Goal: Task Accomplishment & Management: Manage account settings

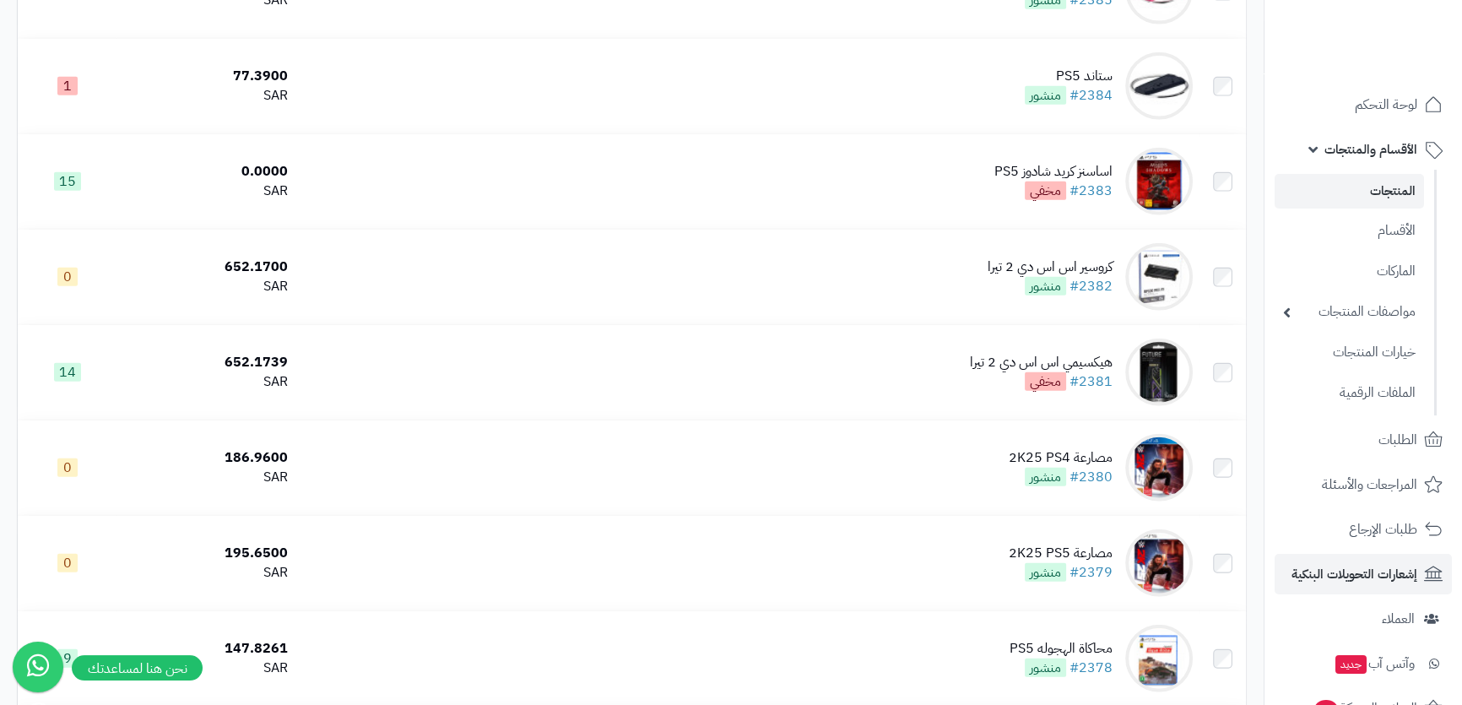
scroll to position [5216, 0]
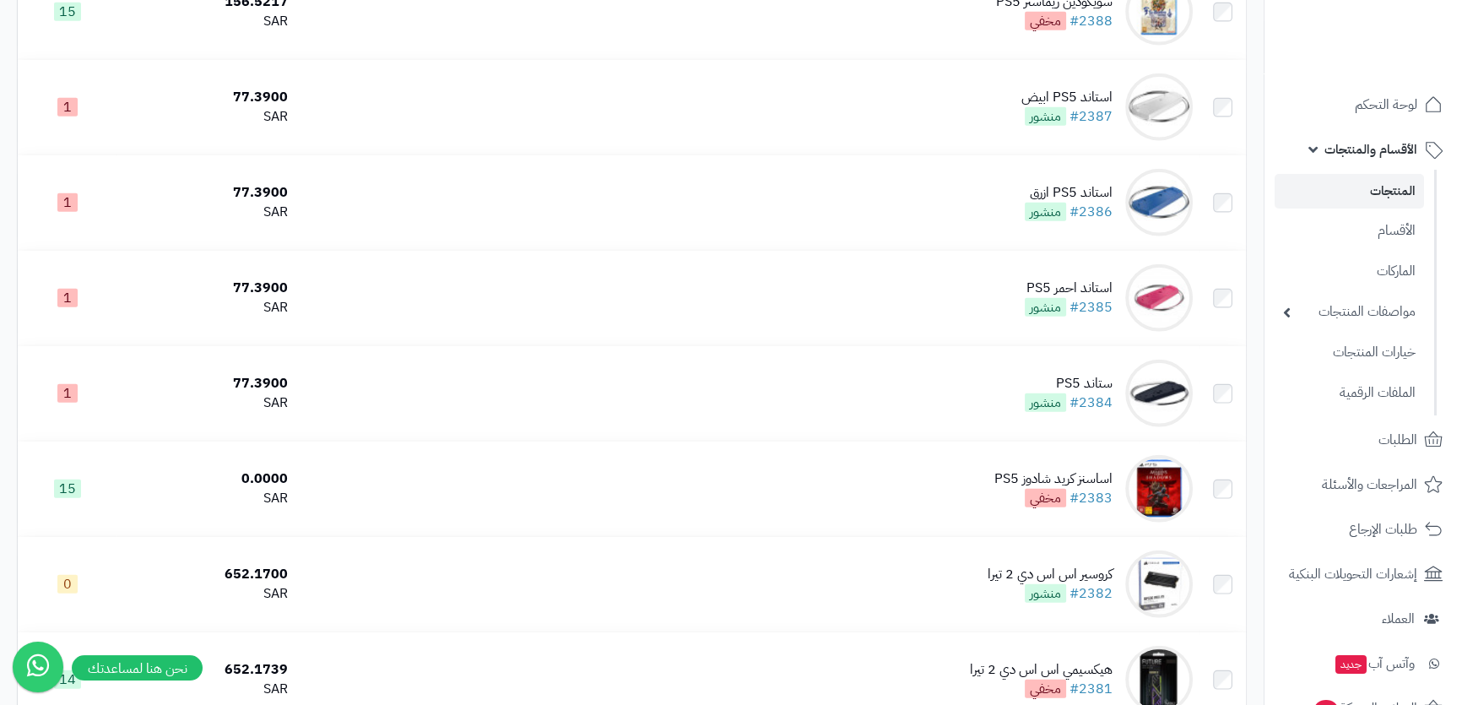
click at [1402, 154] on span "الأقسام والمنتجات" at bounding box center [1370, 150] width 93 height 24
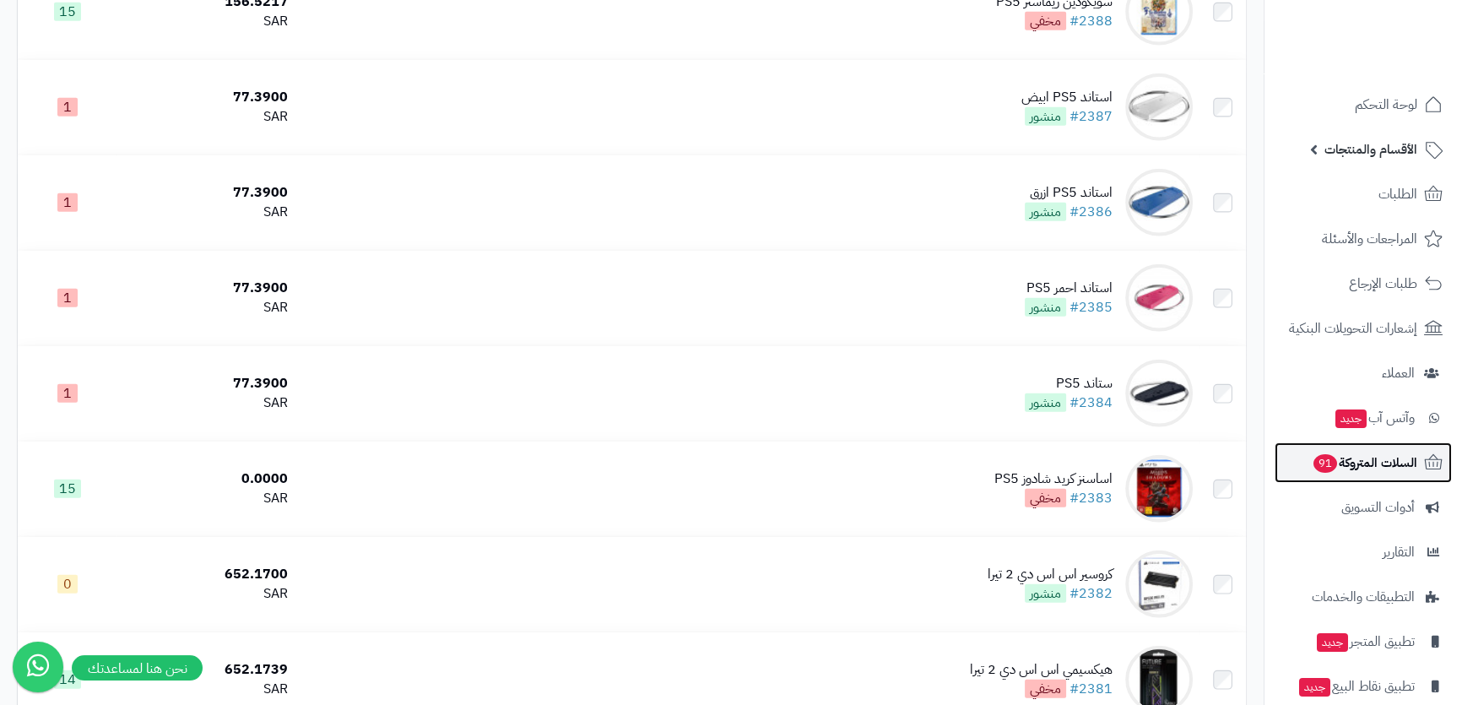
click at [1381, 467] on span "السلات المتروكة 91" at bounding box center [1363, 463] width 105 height 24
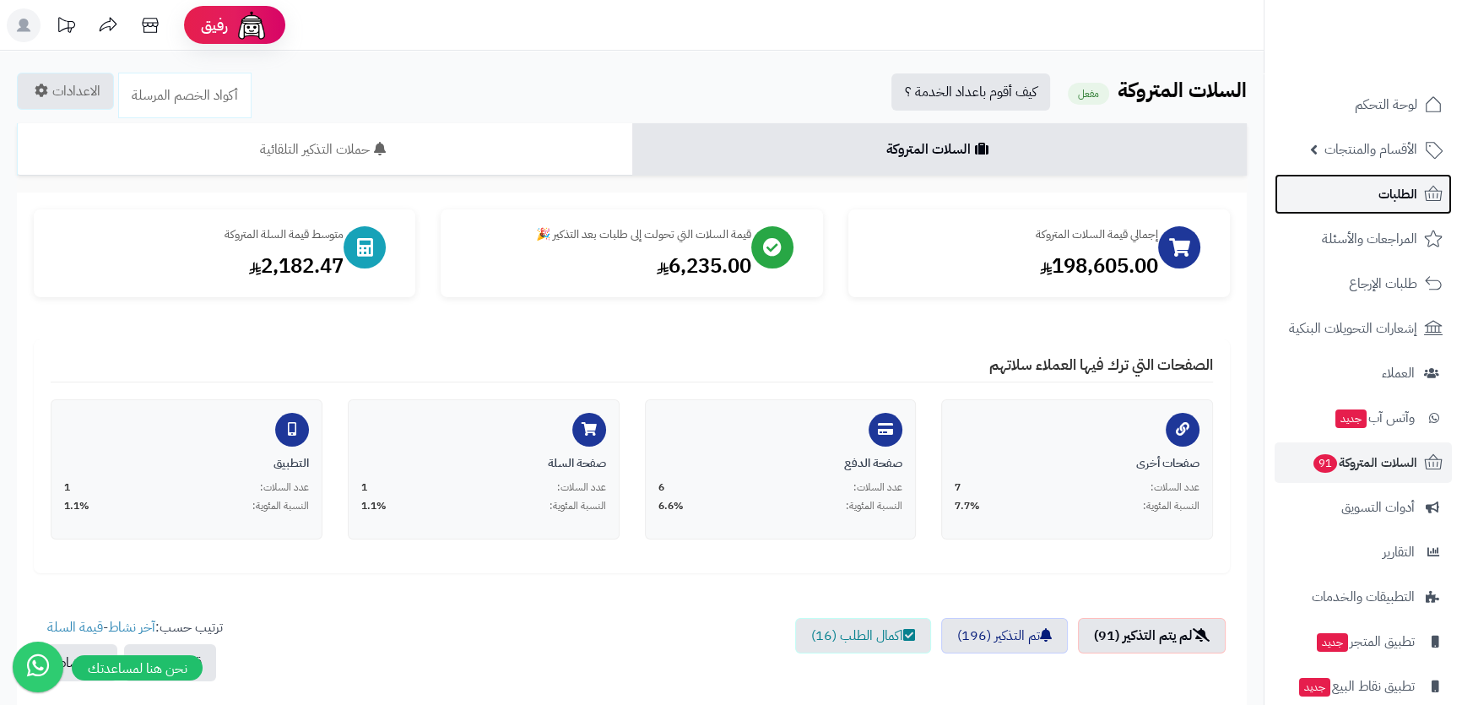
click at [1425, 208] on link "الطلبات" at bounding box center [1362, 194] width 177 height 41
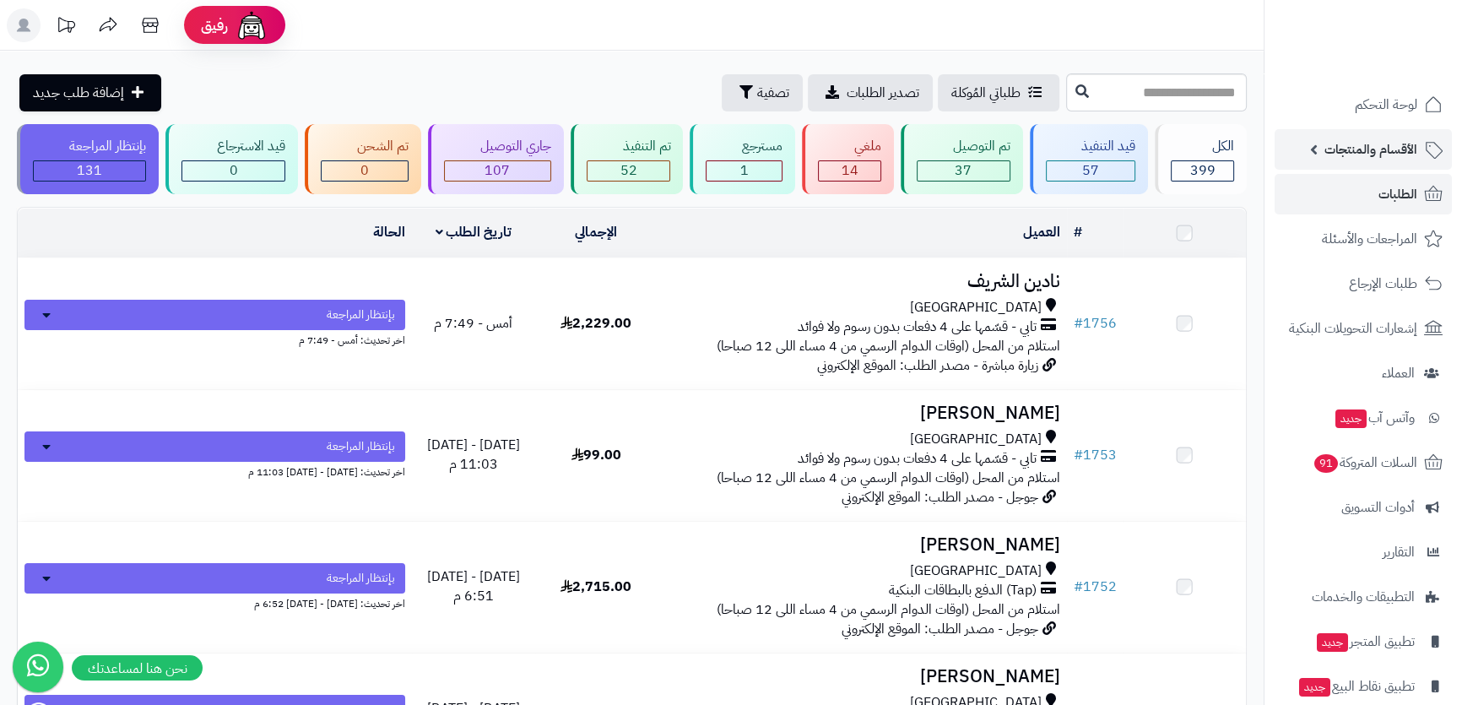
click at [1375, 149] on span "الأقسام والمنتجات" at bounding box center [1370, 150] width 93 height 24
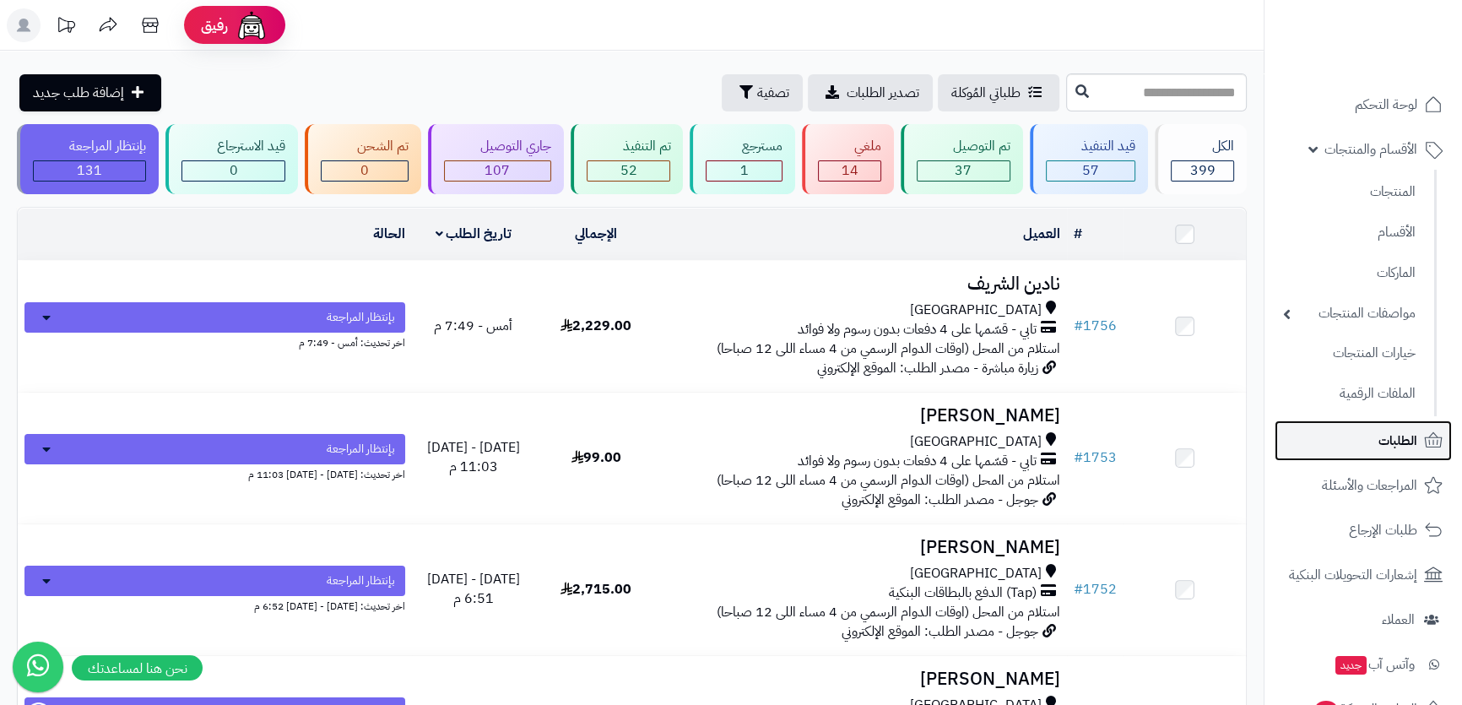
click at [1357, 441] on link "الطلبات" at bounding box center [1362, 440] width 177 height 41
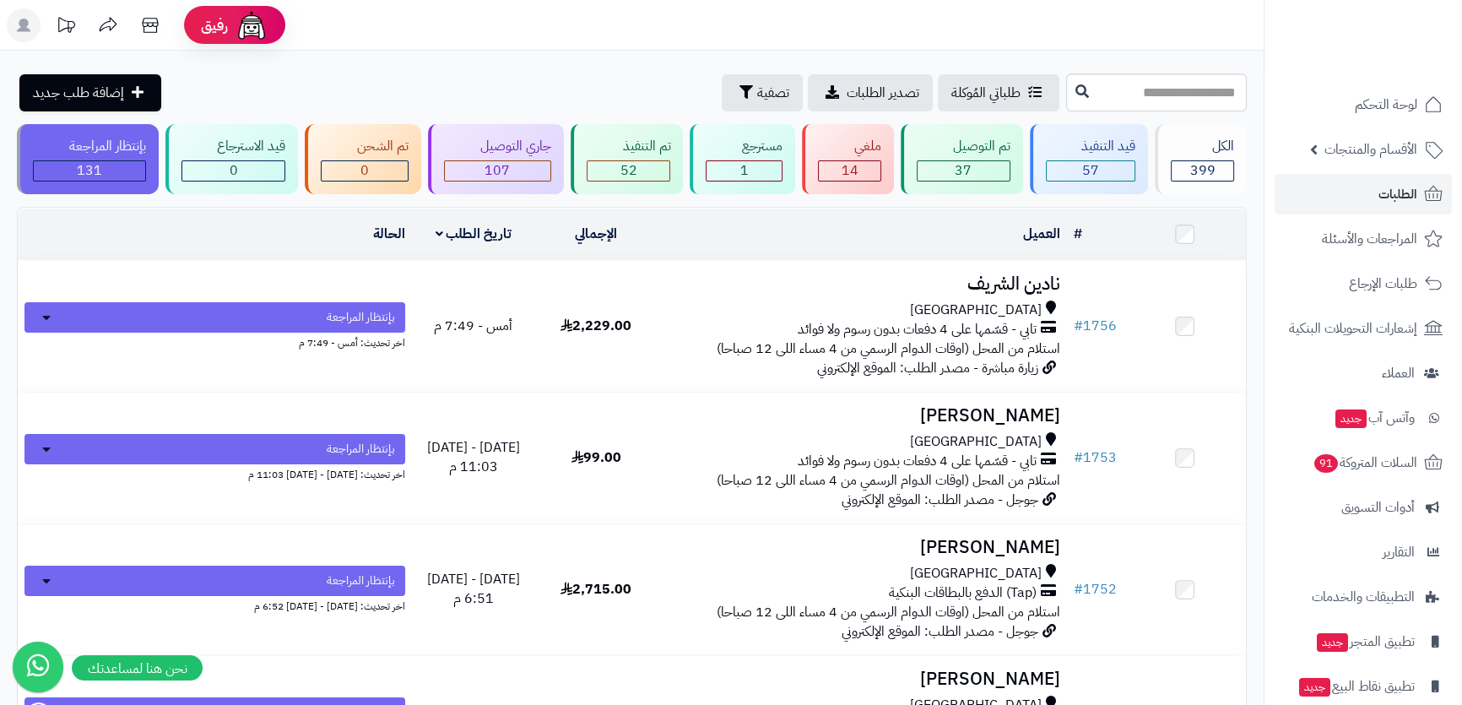
click at [924, 294] on td "نادين الشريف جدة تابي - قسّمها على 4 دفعات بدون رسوم ولا فوائد استلام من المحل …" at bounding box center [861, 326] width 409 height 131
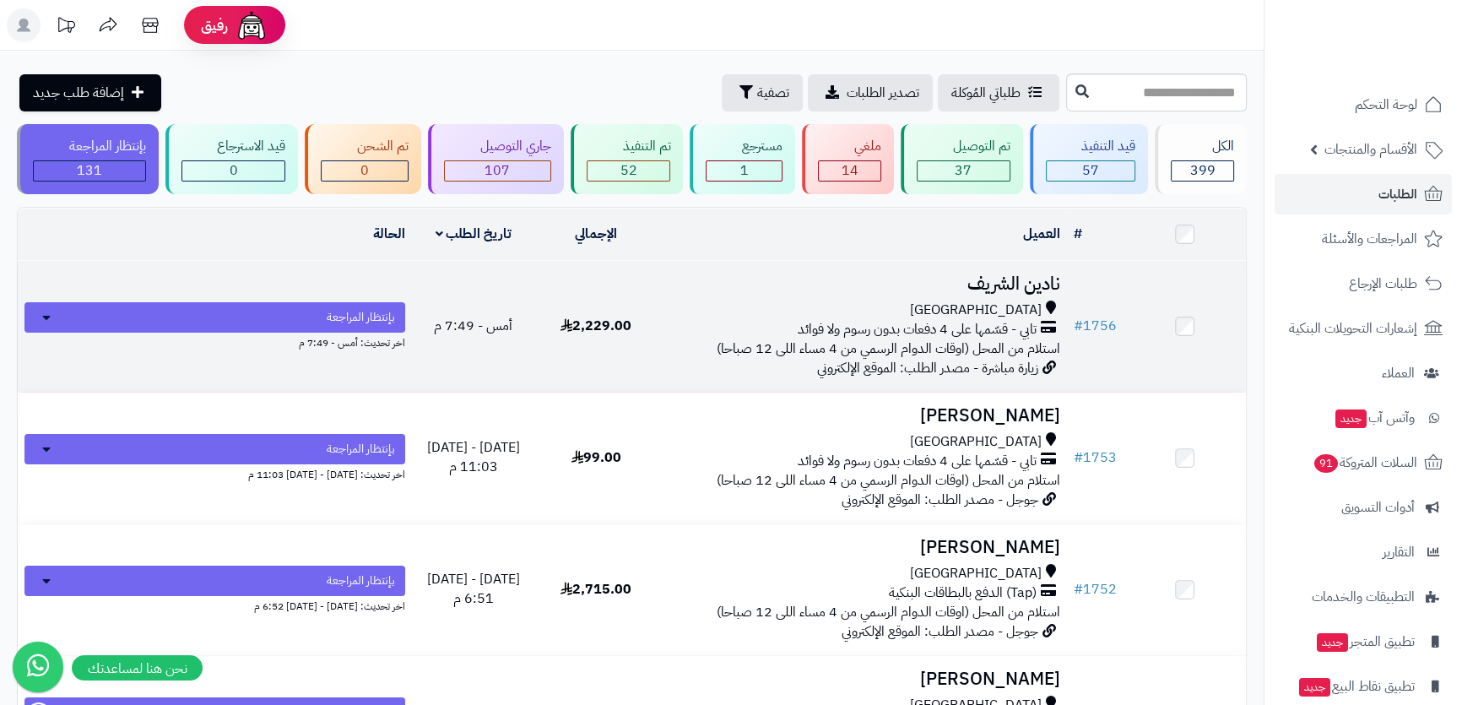
click at [904, 293] on td "نادين الشريف جدة تابي - قسّمها على 4 دفعات بدون رسوم ولا فوائد استلام من المحل …" at bounding box center [861, 326] width 409 height 131
click at [1041, 274] on h3 "نادين الشريف" at bounding box center [862, 283] width 396 height 19
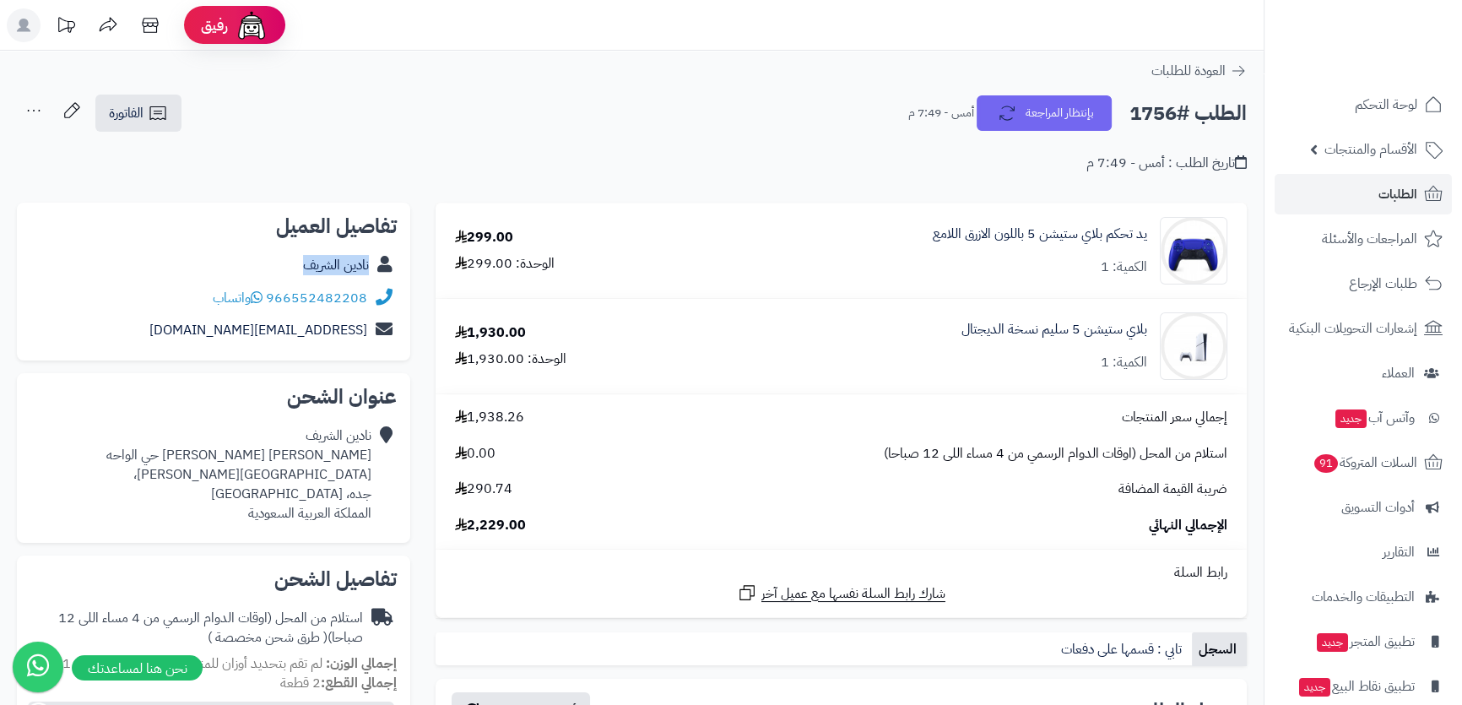
drag, startPoint x: 292, startPoint y: 264, endPoint x: 371, endPoint y: 264, distance: 79.3
click at [371, 264] on div "نادين الشريف" at bounding box center [213, 265] width 366 height 33
copy div "نادين الشريف"
drag, startPoint x: 202, startPoint y: 334, endPoint x: 338, endPoint y: 325, distance: 137.0
click at [372, 333] on div "fofia5939@gmail.com" at bounding box center [213, 330] width 366 height 33
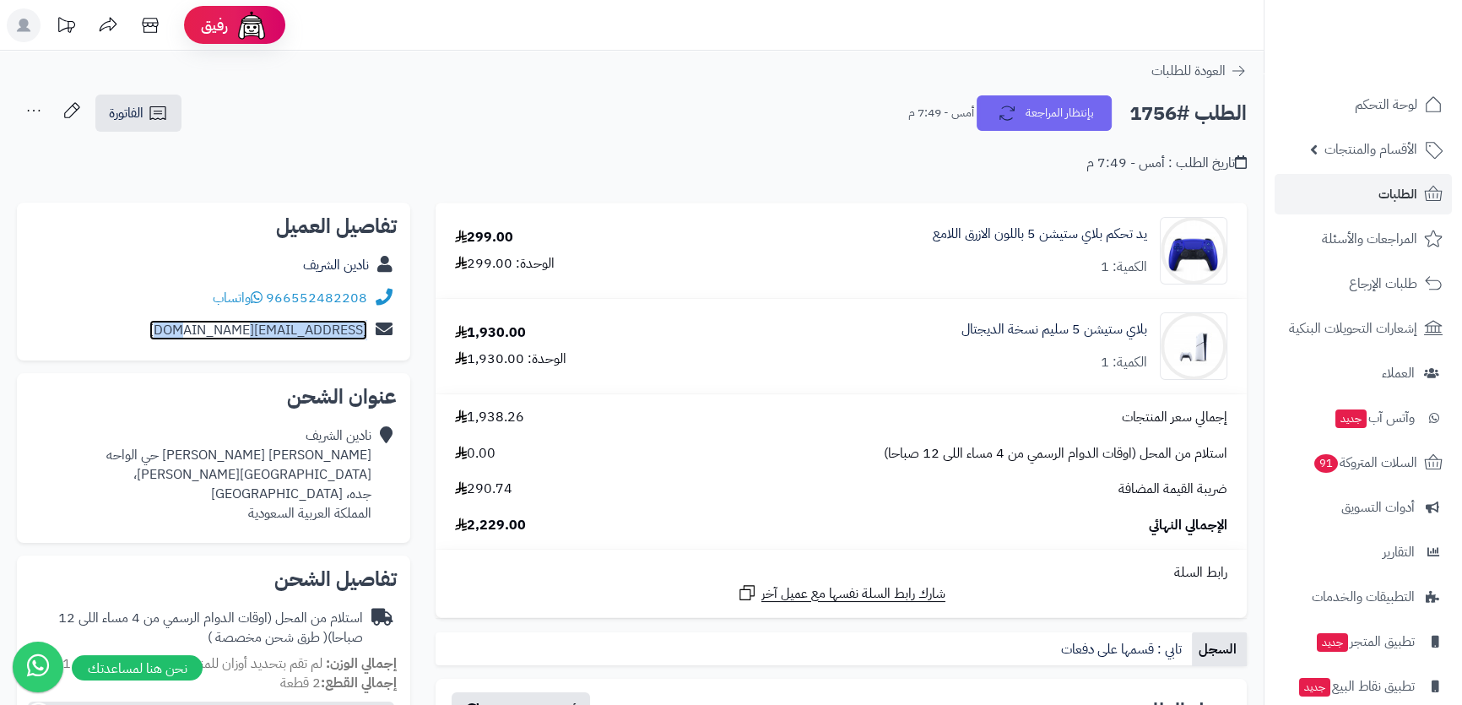
copy div "fofia5939@gmail.com"
click at [354, 457] on div "نادين الشريف عبد الحق الازدي حي الواحه شارع احمد بن سالم، جده، جدة المملكة العر…" at bounding box center [200, 474] width 341 height 96
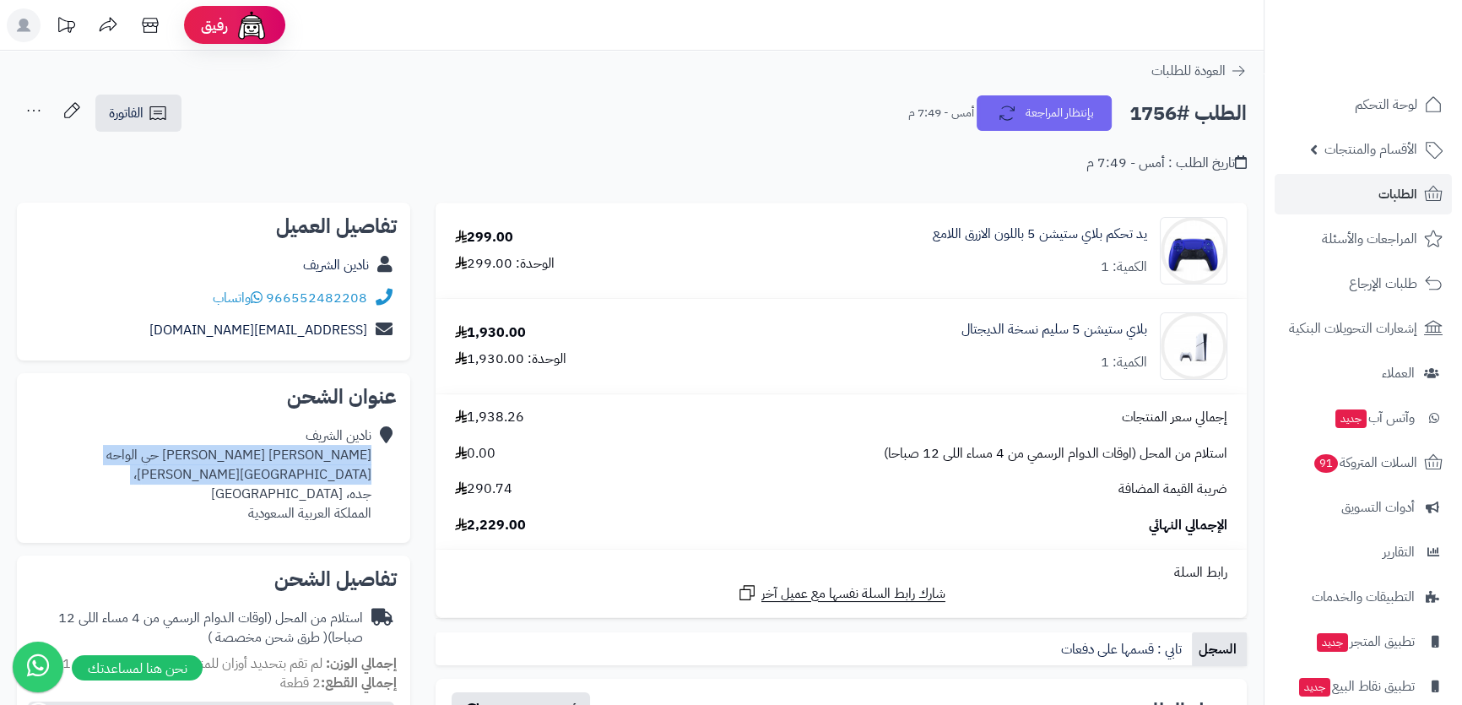
click at [354, 457] on div "نادين الشريف عبد الحق الازدي حي الواحه شارع احمد بن سالم، جده، جدة المملكة العر…" at bounding box center [200, 474] width 341 height 96
drag, startPoint x: 354, startPoint y: 457, endPoint x: 354, endPoint y: 475, distance: 18.6
click at [354, 475] on div "نادين الشريف عبد الحق الازدي حي الواحه شارع احمد بن سالم، جده، جدة المملكة العر…" at bounding box center [200, 474] width 341 height 96
copy div "عبد الحق الازدي حي الواحه شارع احمد بن سالم، جده، جدة"
click at [294, 457] on div "نادين الشريف عبد الحق الازدي حي الواحه شارع احمد بن سالم، جده، جدة المملكة العر…" at bounding box center [200, 474] width 341 height 96
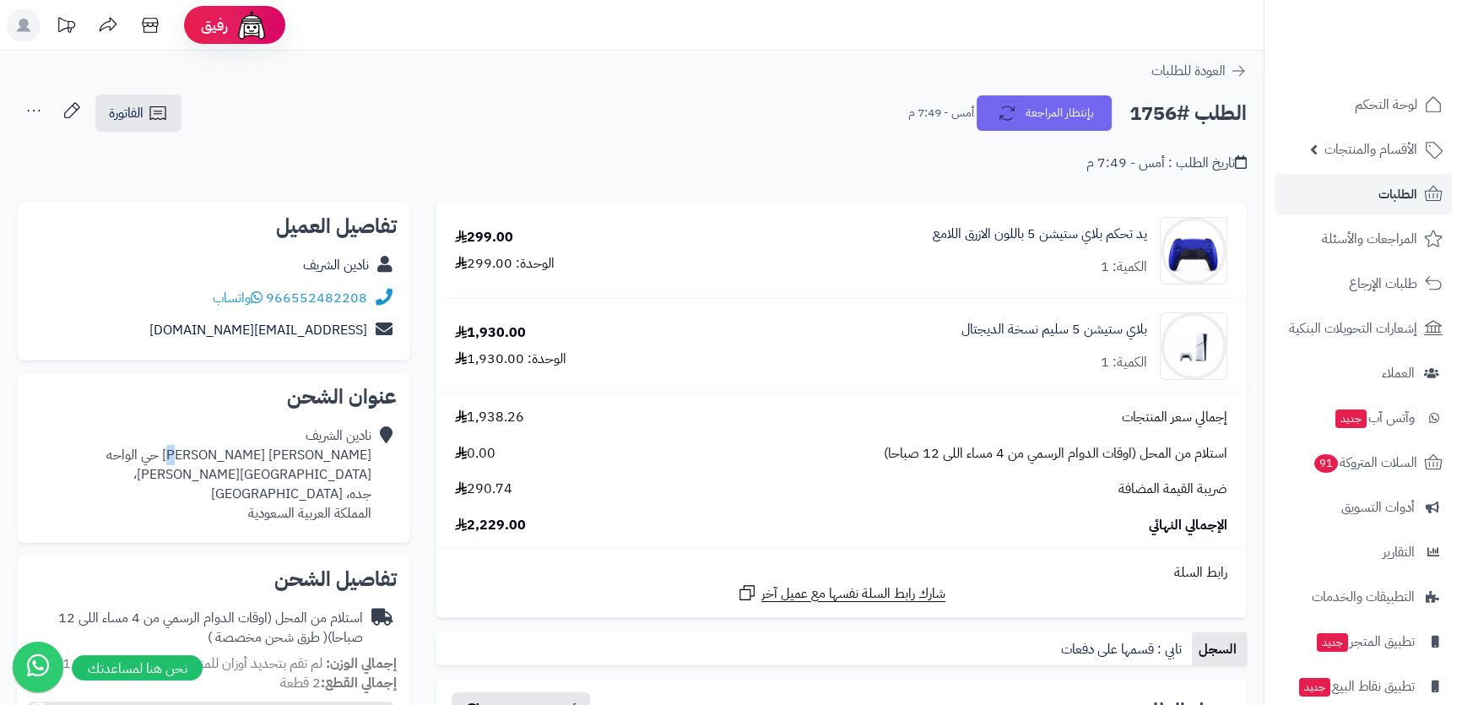
click at [294, 457] on div "نادين الشريف عبد الحق الازدي حي الواحه شارع احمد بن سالم، جده، جدة المملكة العر…" at bounding box center [200, 474] width 341 height 96
drag, startPoint x: 370, startPoint y: 300, endPoint x: 358, endPoint y: 295, distance: 13.2
click at [358, 295] on div "966552482208 واتساب" at bounding box center [213, 298] width 366 height 33
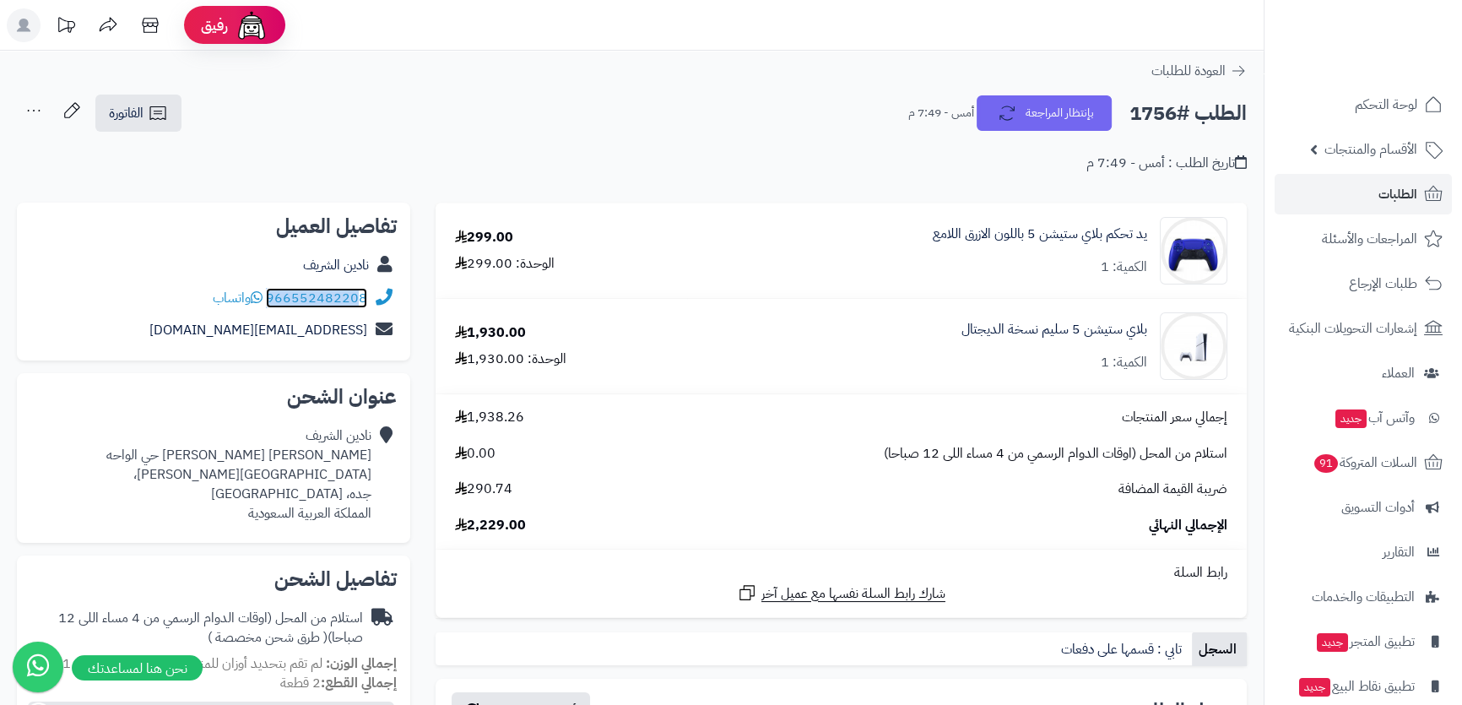
copy div "96655248220"
click at [1069, 239] on link "يد تحكم بلاي ستيشن 5 باللون الازرق اللامع" at bounding box center [1040, 233] width 214 height 19
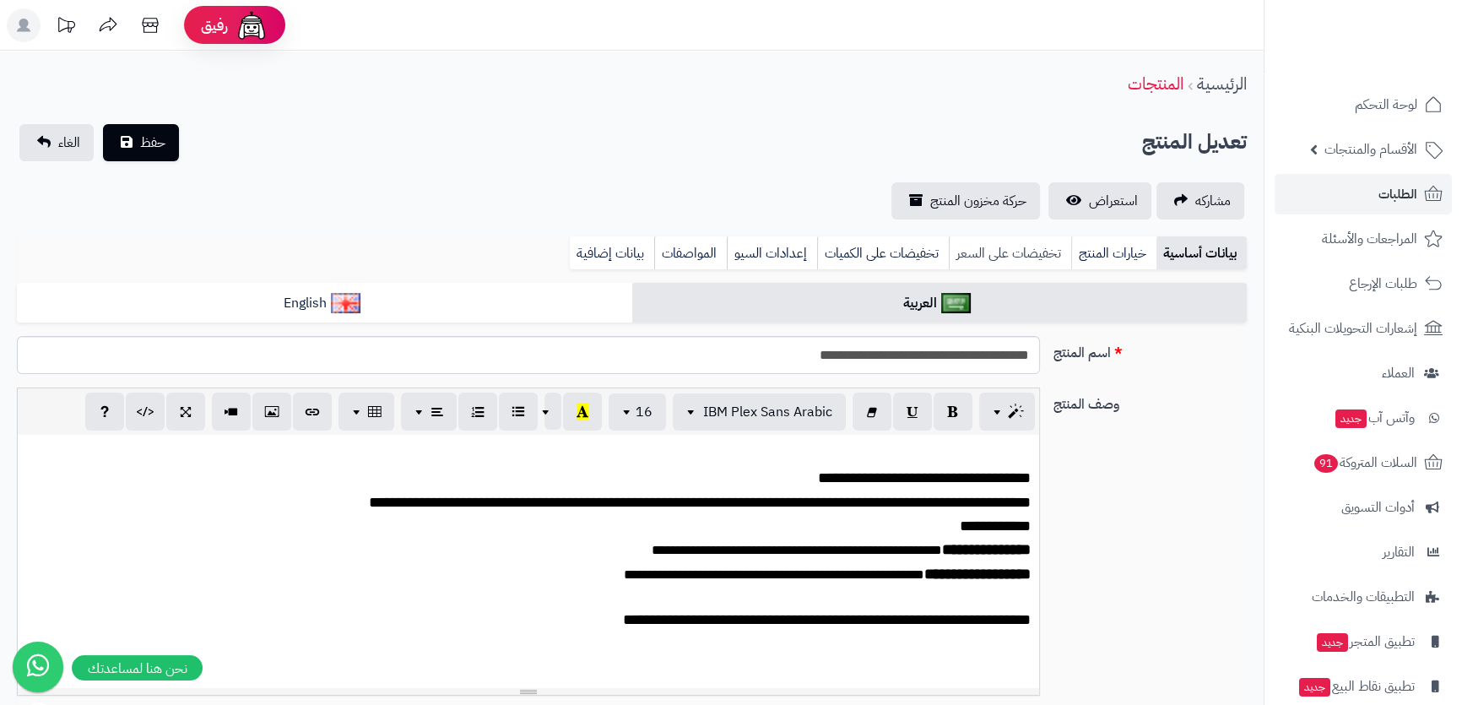
scroll to position [656, 0]
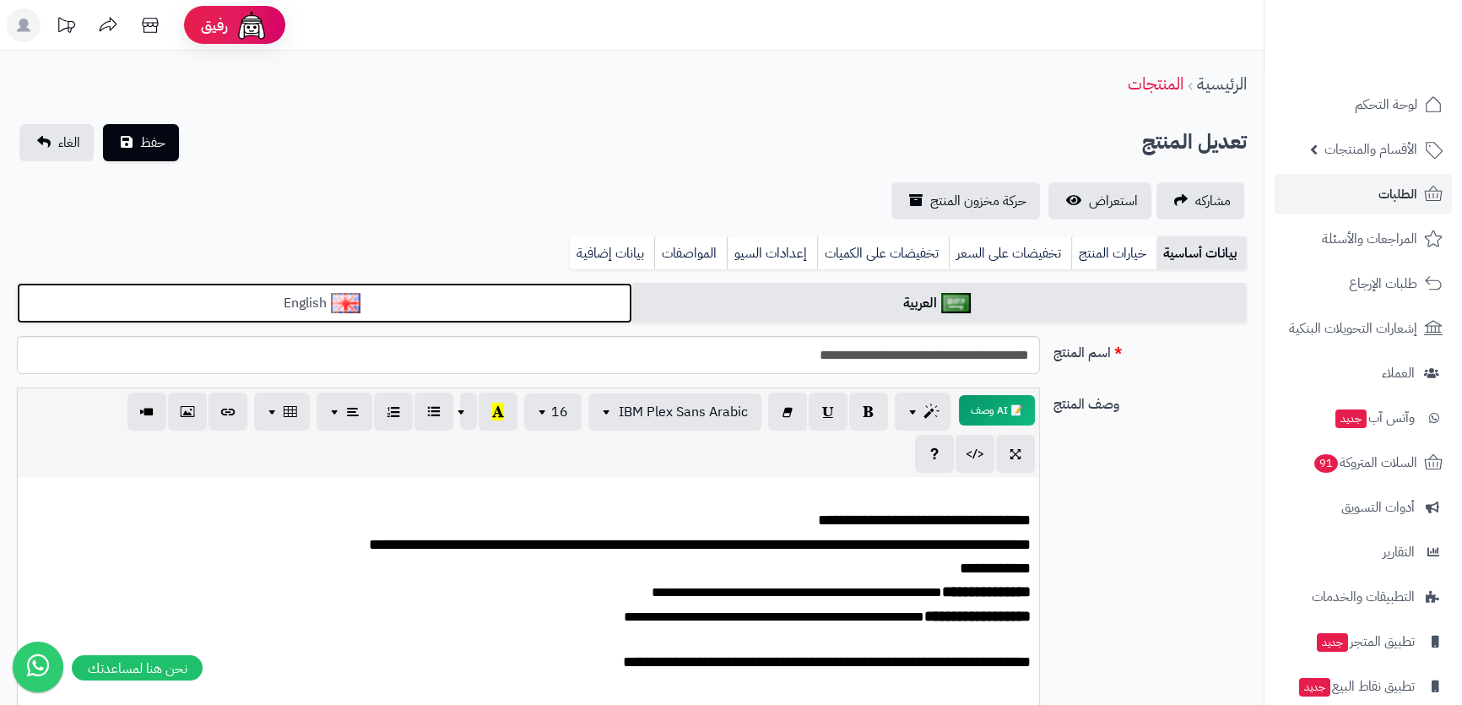
click at [484, 309] on link "English" at bounding box center [324, 303] width 615 height 41
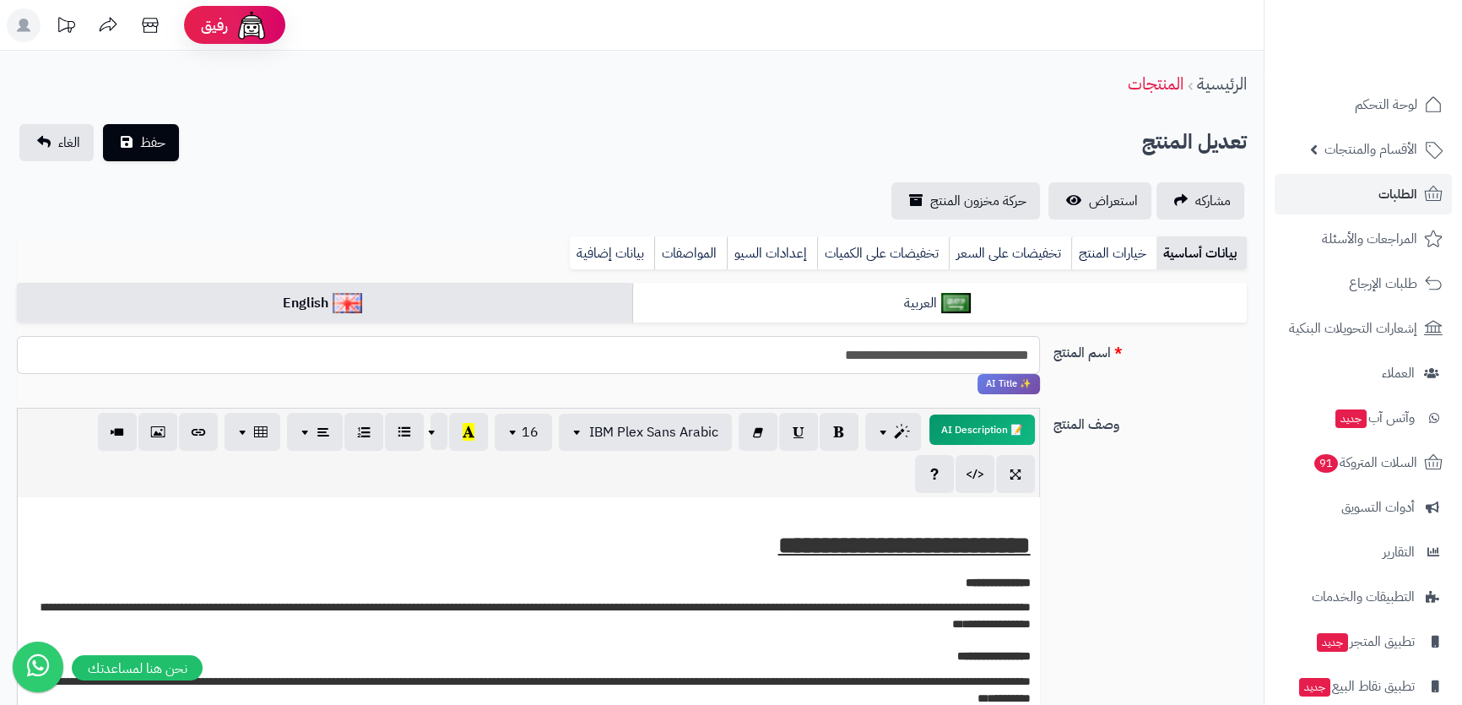
click at [890, 357] on input "**********" at bounding box center [528, 355] width 1022 height 38
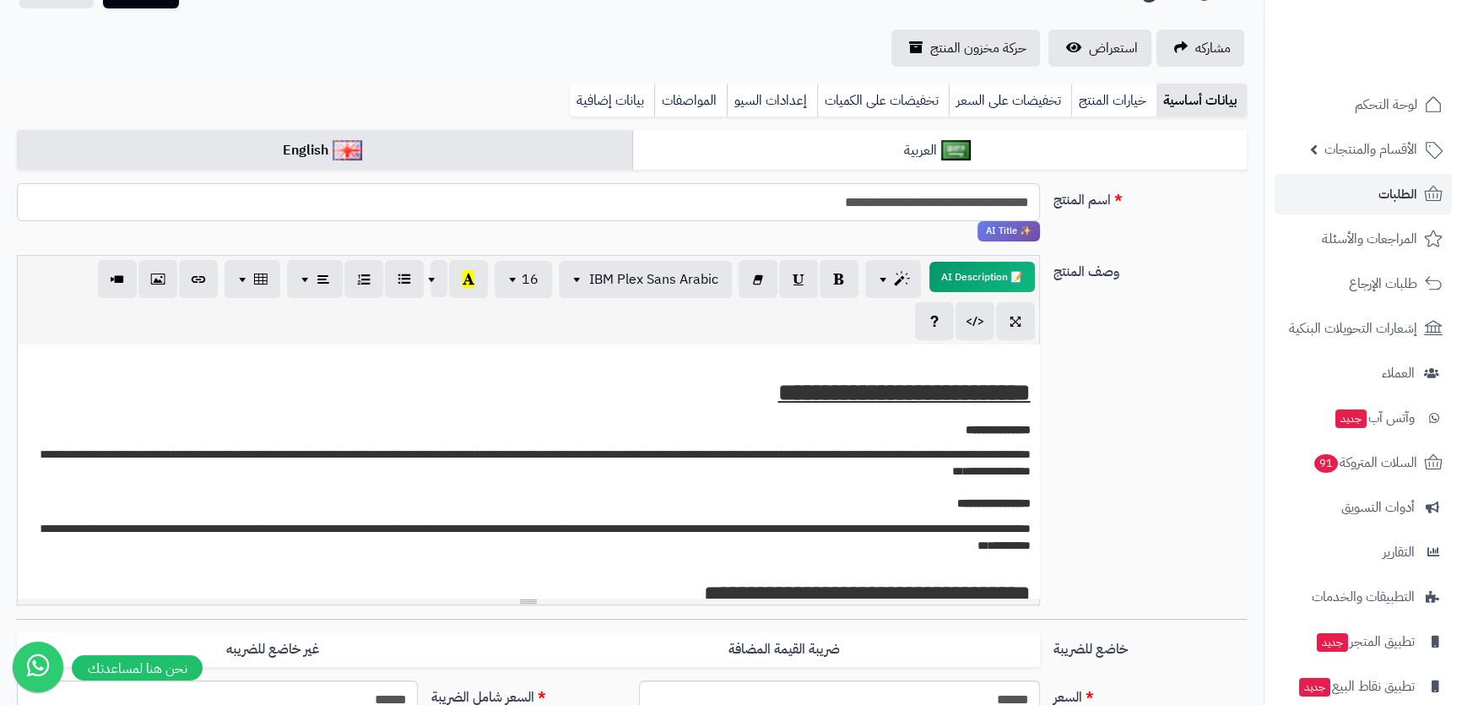
scroll to position [0, 0]
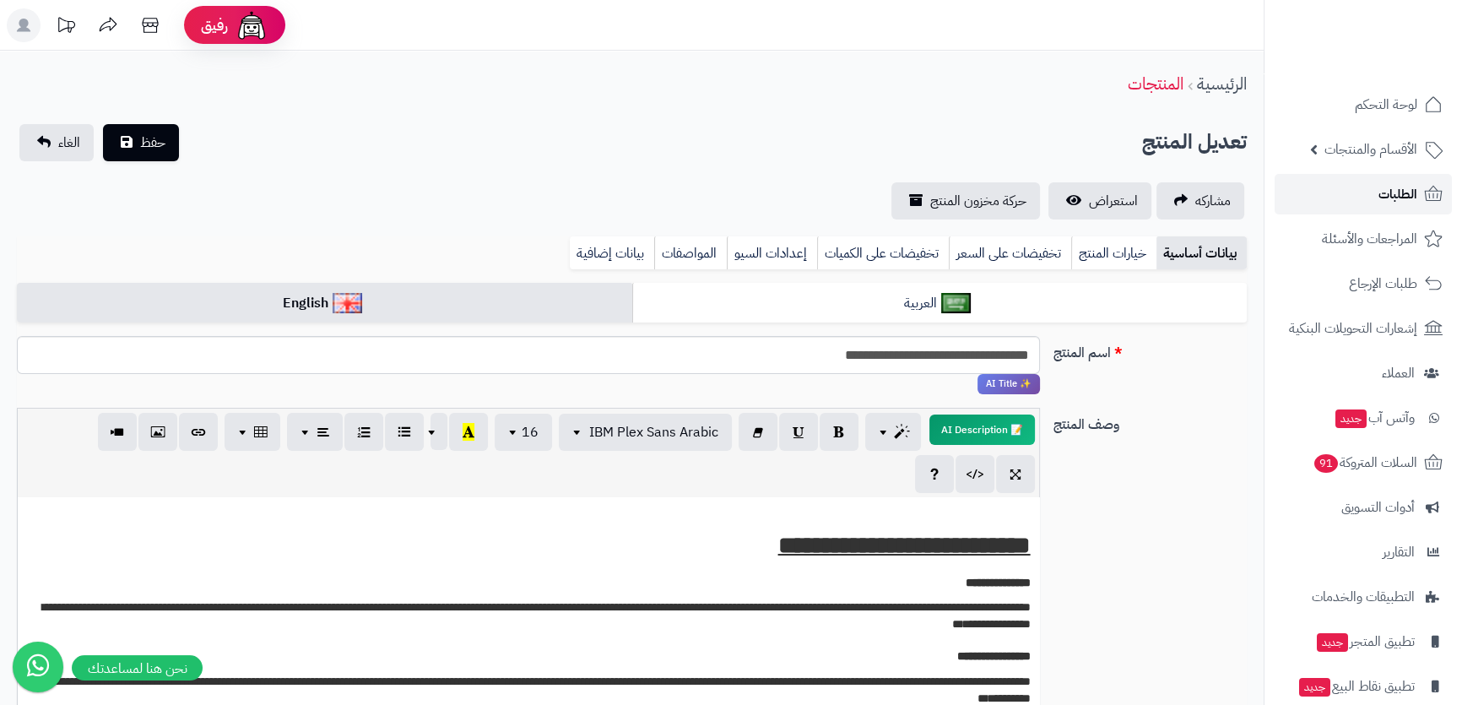
click at [1388, 182] on span "الطلبات" at bounding box center [1397, 194] width 39 height 24
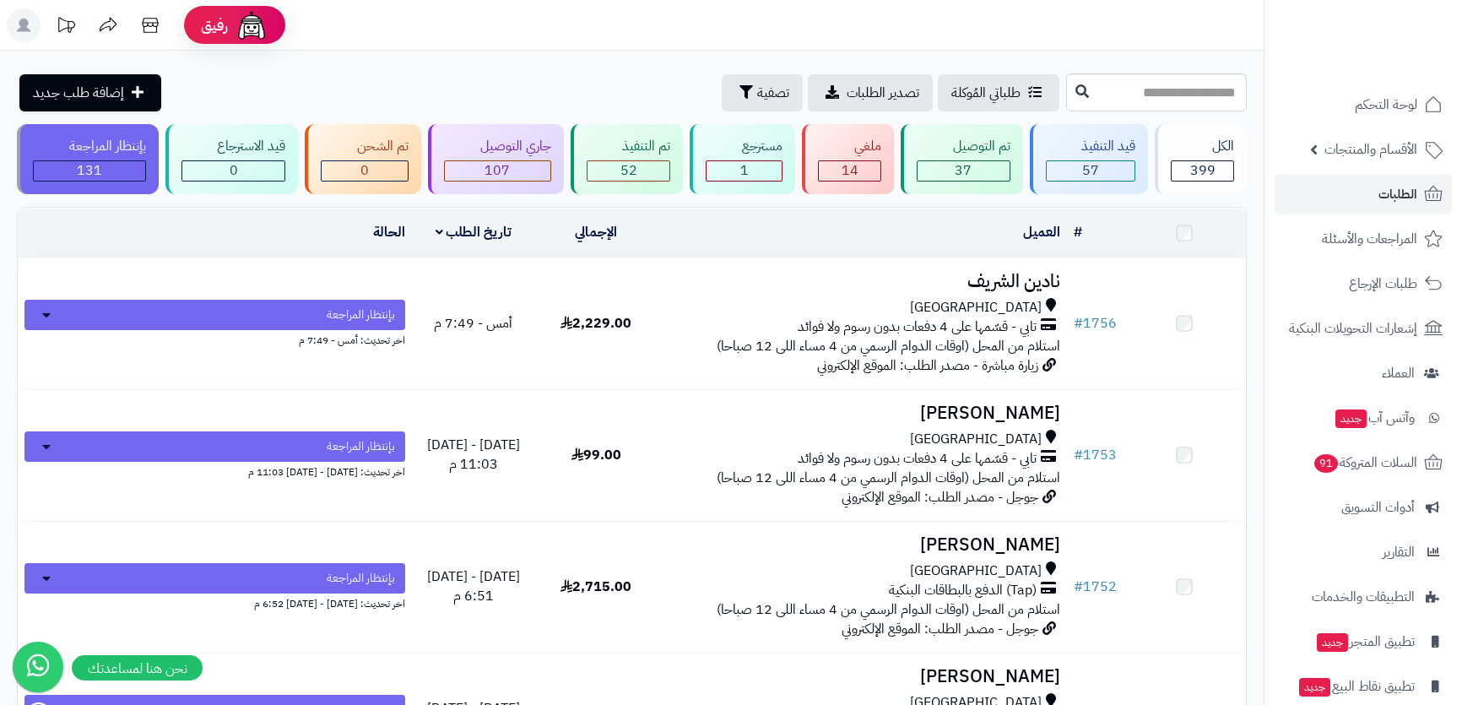
scroll to position [76, 0]
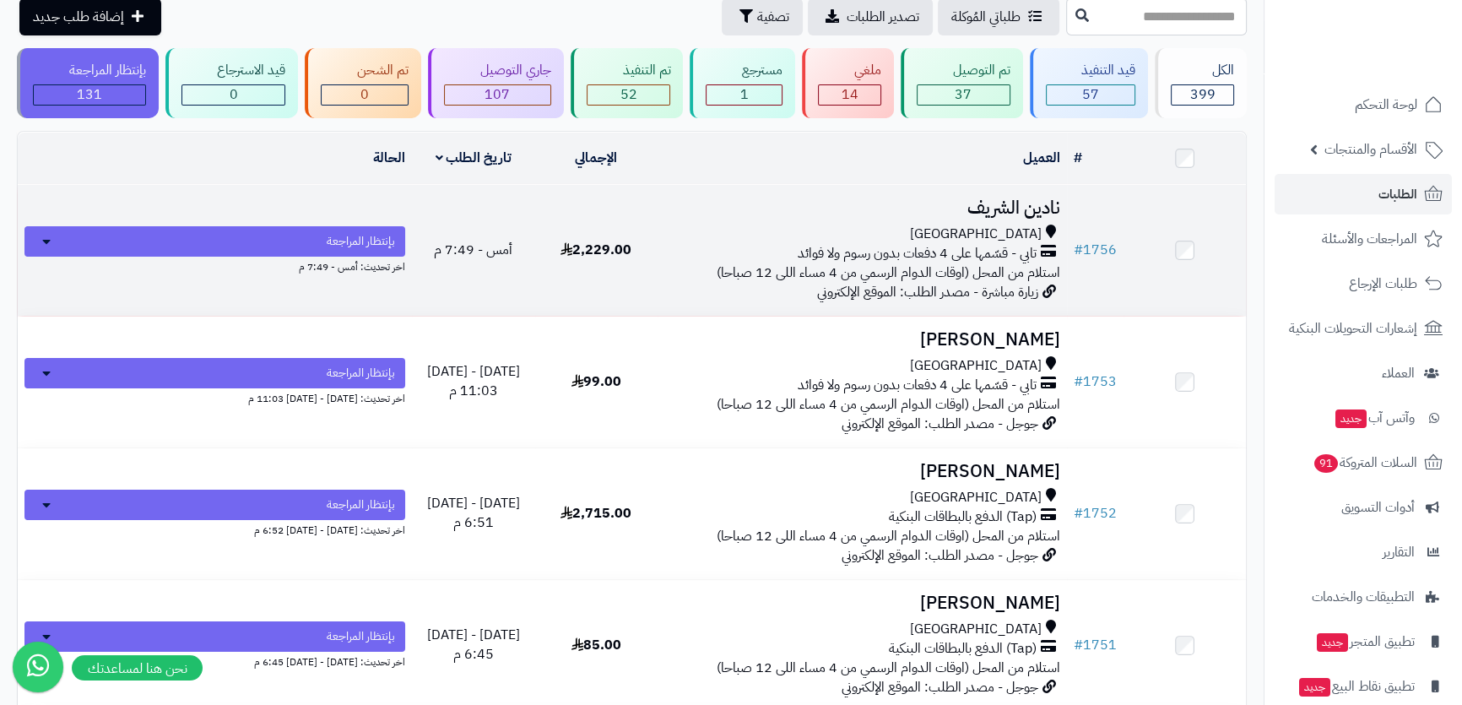
click at [676, 230] on div "جدة" at bounding box center [862, 233] width 396 height 19
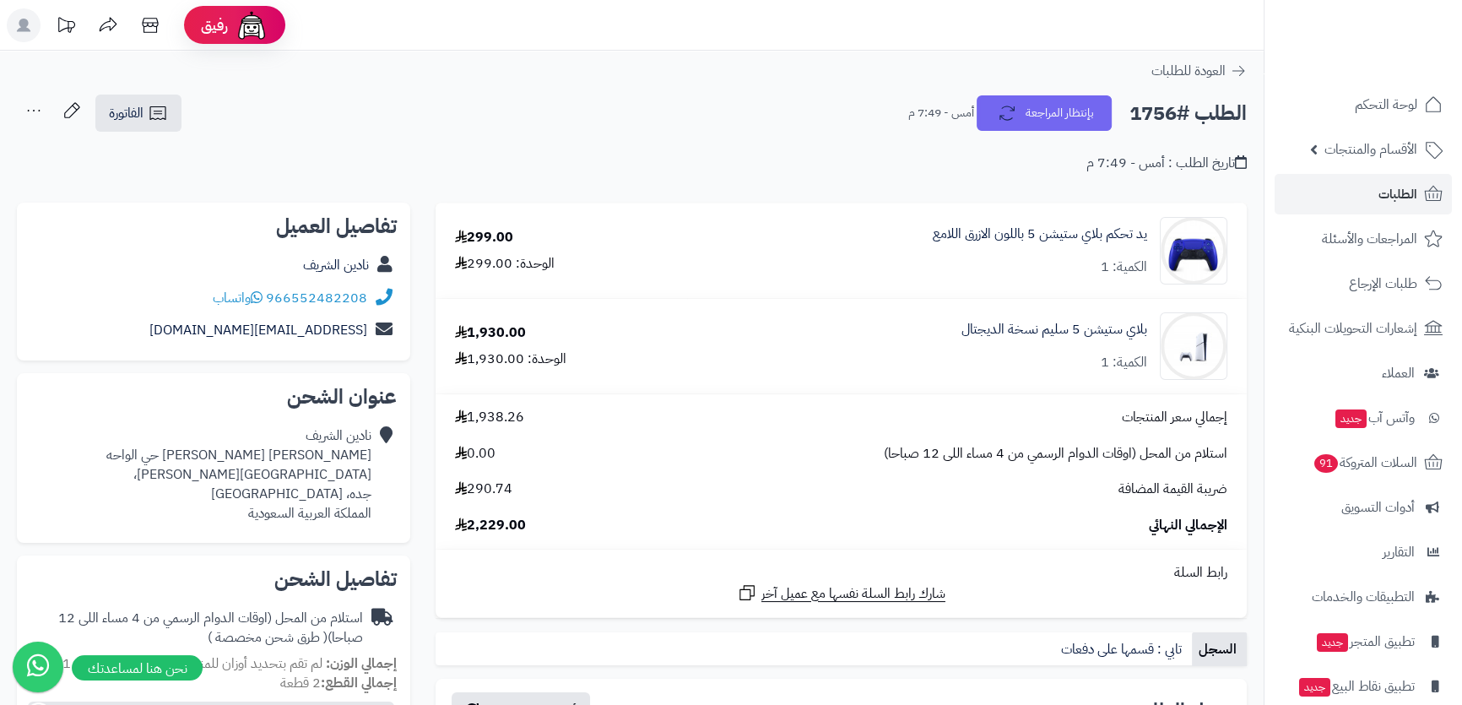
drag, startPoint x: 1178, startPoint y: 128, endPoint x: 1171, endPoint y: 122, distance: 9.5
click at [1174, 125] on h2 "الطلب #1756" at bounding box center [1187, 113] width 117 height 35
click at [1171, 120] on h2 "الطلب #1756" at bounding box center [1187, 113] width 117 height 35
click at [1168, 115] on h2 "الطلب #1756" at bounding box center [1187, 113] width 117 height 35
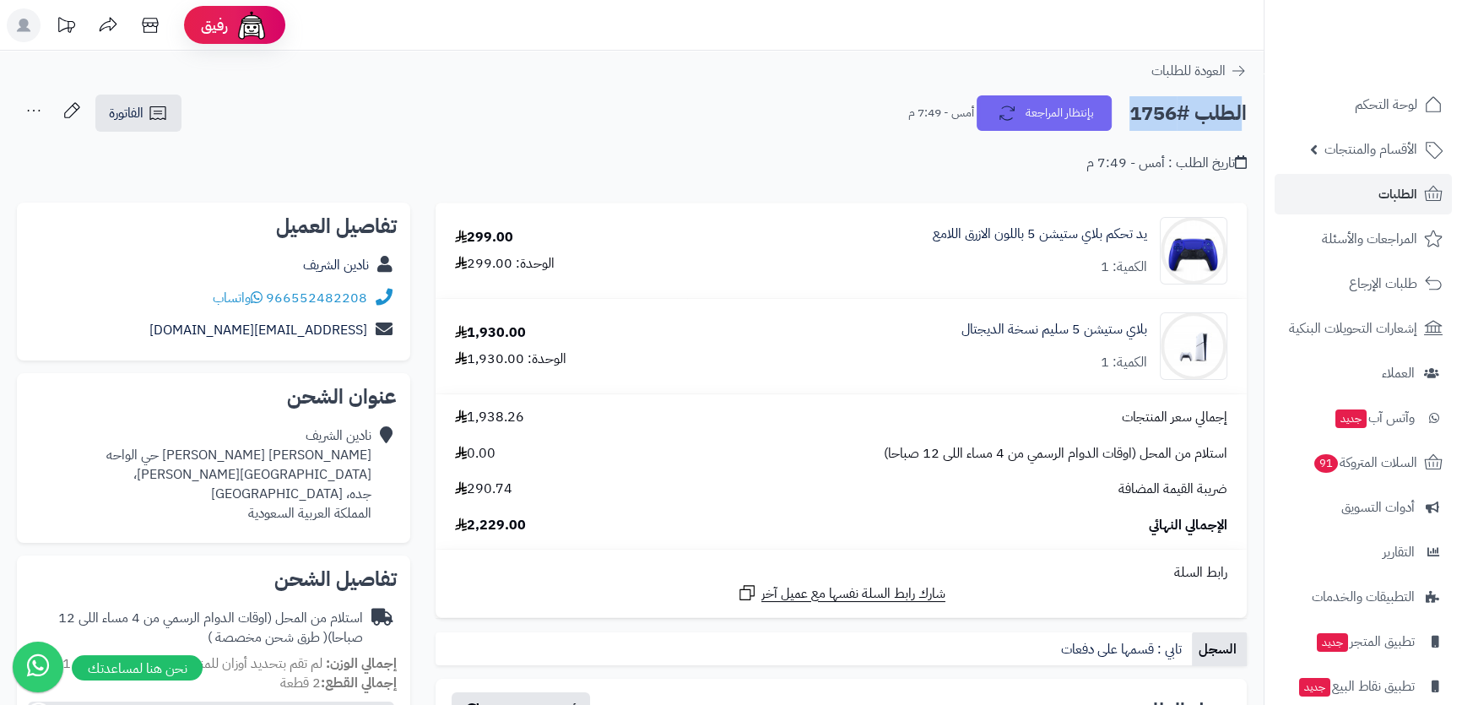
click at [1168, 115] on h2 "الطلب #1756" at bounding box center [1187, 113] width 117 height 35
copy div "الطلب #1756 بإنتظار المراجعة"
click at [1365, 193] on link "الطلبات" at bounding box center [1362, 194] width 177 height 41
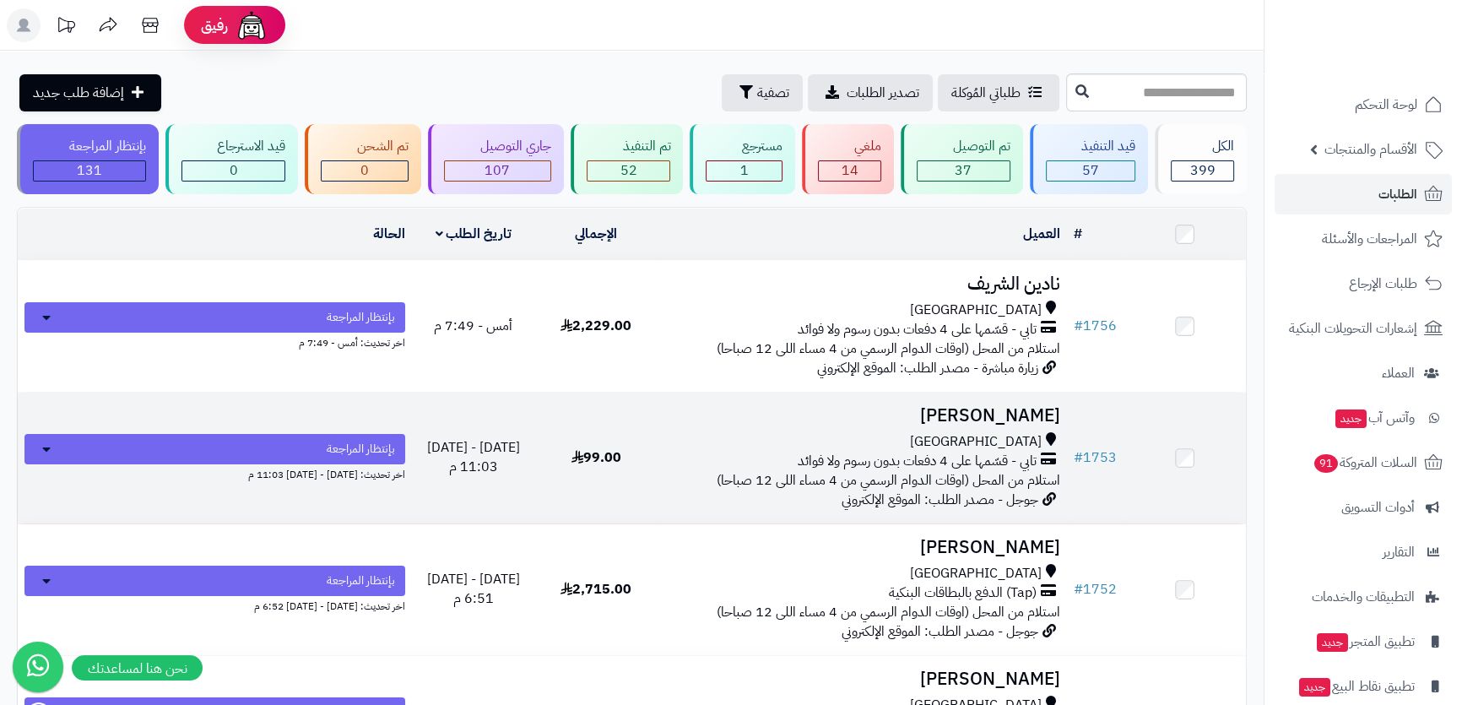
click at [841, 433] on div "[GEOGRAPHIC_DATA]" at bounding box center [862, 441] width 396 height 19
